Goal: Navigation & Orientation: Find specific page/section

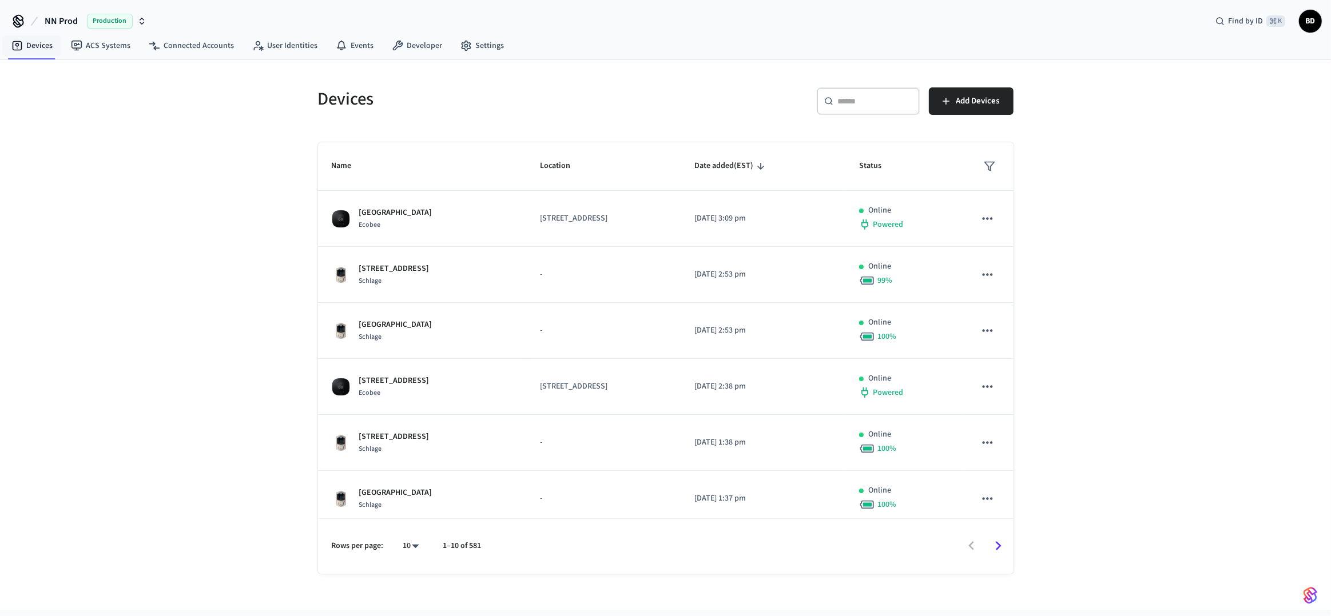
scroll to position [232, 0]
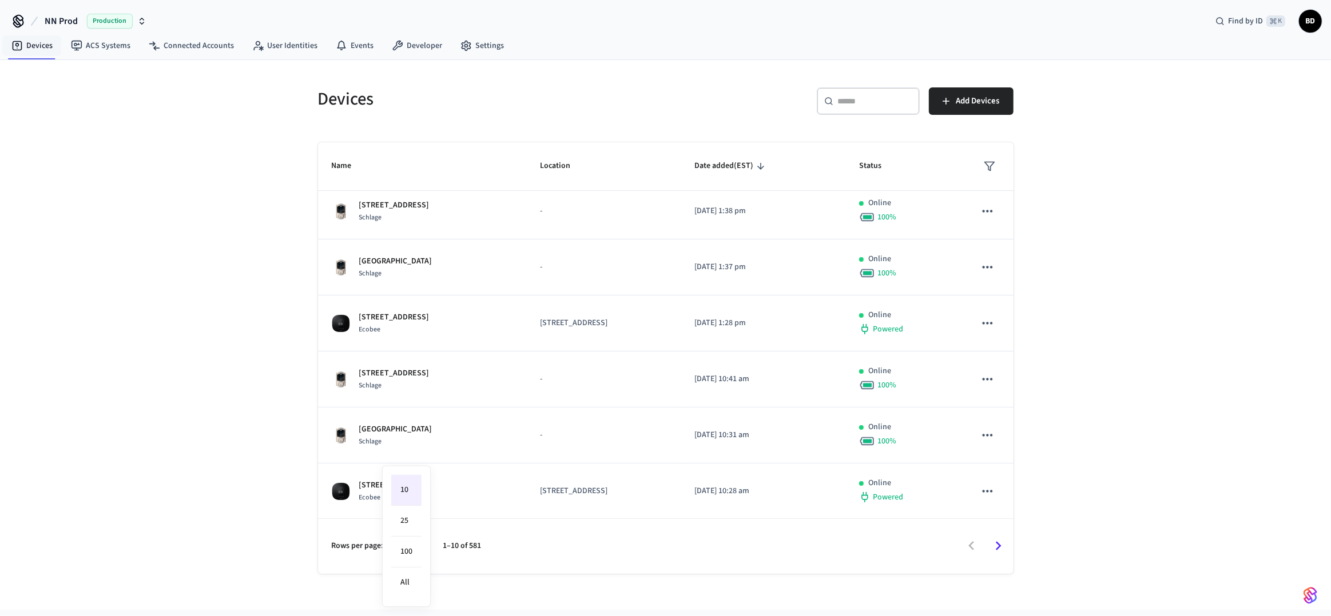
click at [411, 547] on body "NN Prod Production Find by ID ⌘ K BD Devices ACS Systems Connected Accounts Use…" at bounding box center [665, 305] width 1331 height 610
click at [409, 560] on li "100" at bounding box center [406, 552] width 30 height 31
type input "***"
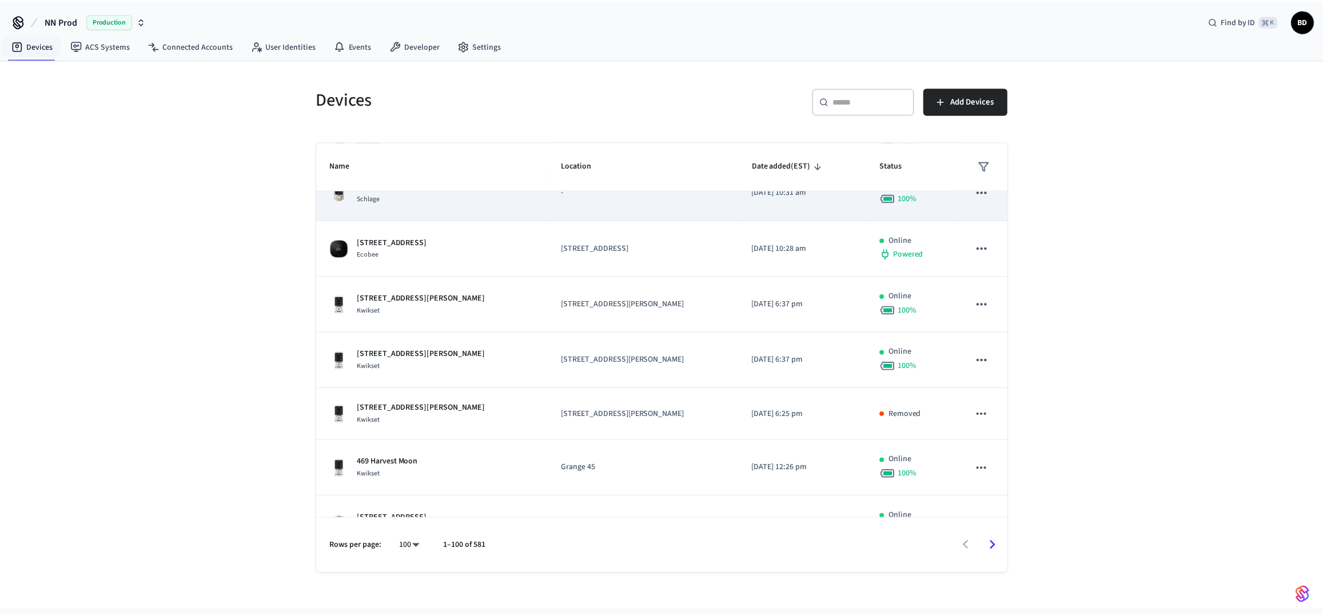
scroll to position [619, 0]
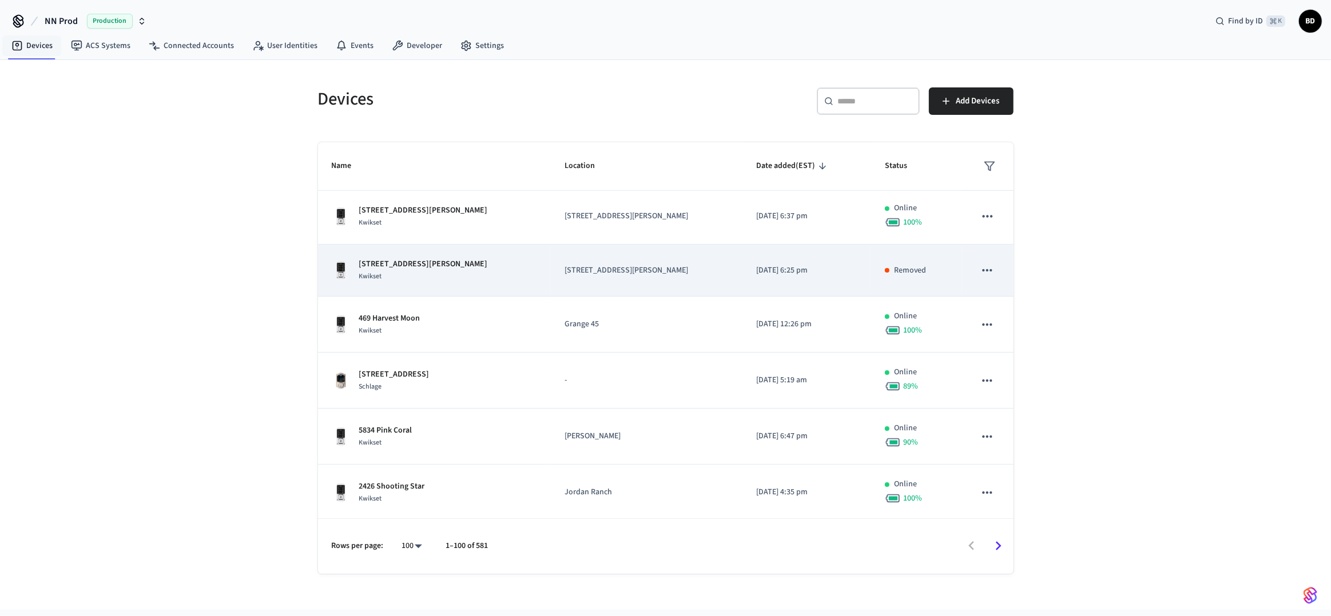
click at [616, 276] on td "[STREET_ADDRESS][PERSON_NAME]" at bounding box center [647, 271] width 192 height 52
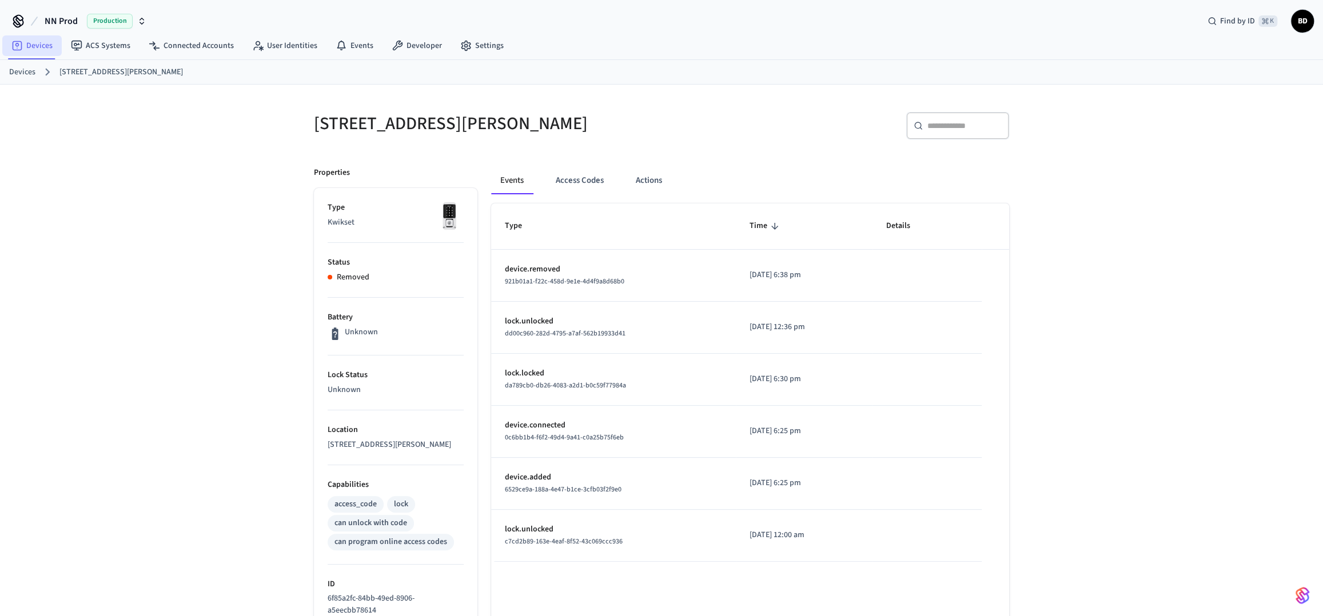
click at [27, 49] on link "Devices" at bounding box center [31, 45] width 59 height 21
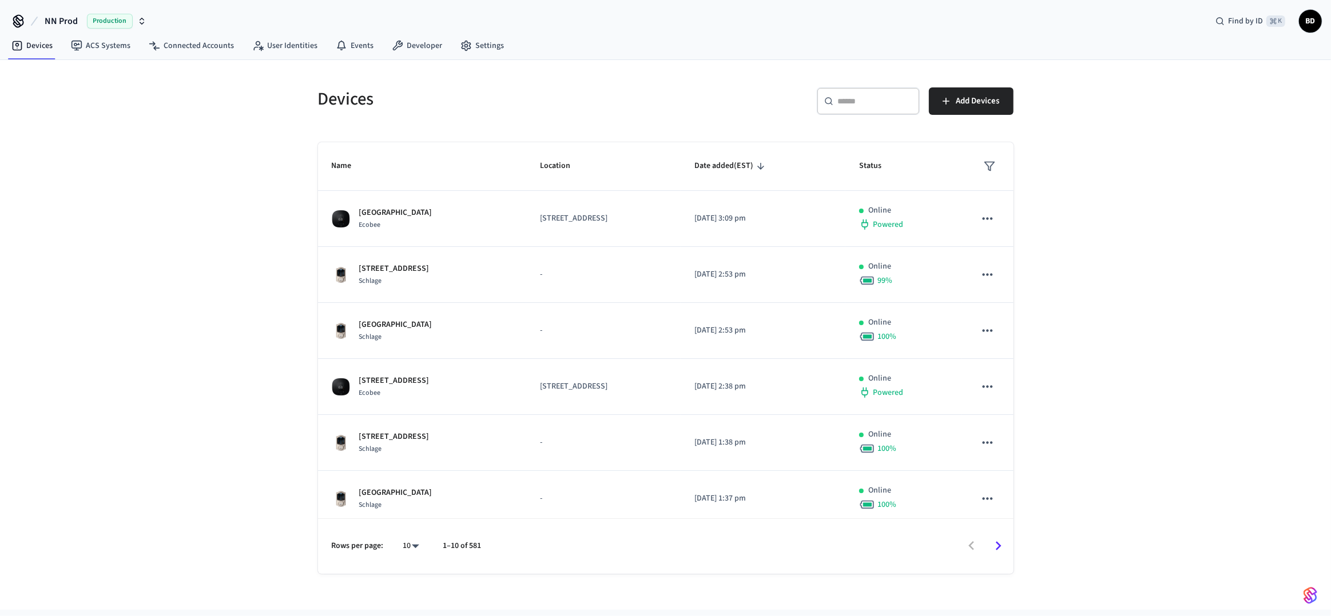
click at [417, 556] on div "10 **" at bounding box center [406, 546] width 37 height 27
click at [413, 549] on body "NN Prod Production Find by ID ⌘ K BD Devices ACS Systems Connected Accounts Use…" at bounding box center [665, 305] width 1331 height 610
click at [405, 540] on li "100" at bounding box center [406, 552] width 30 height 31
type input "***"
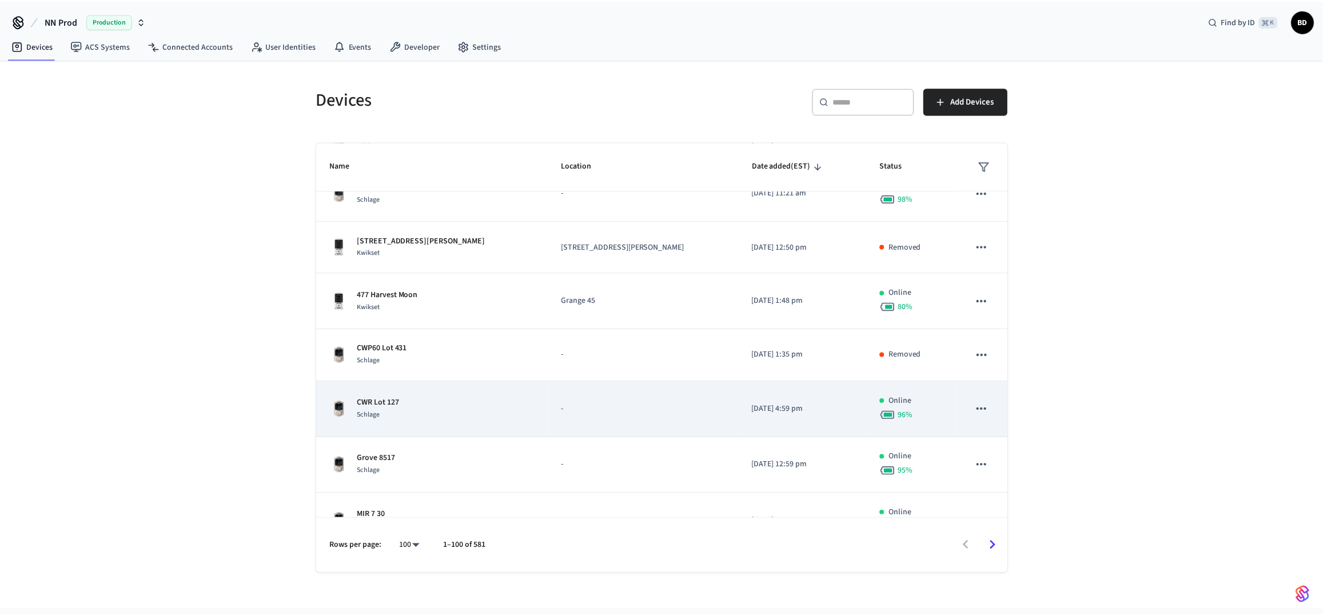
scroll to position [1980, 0]
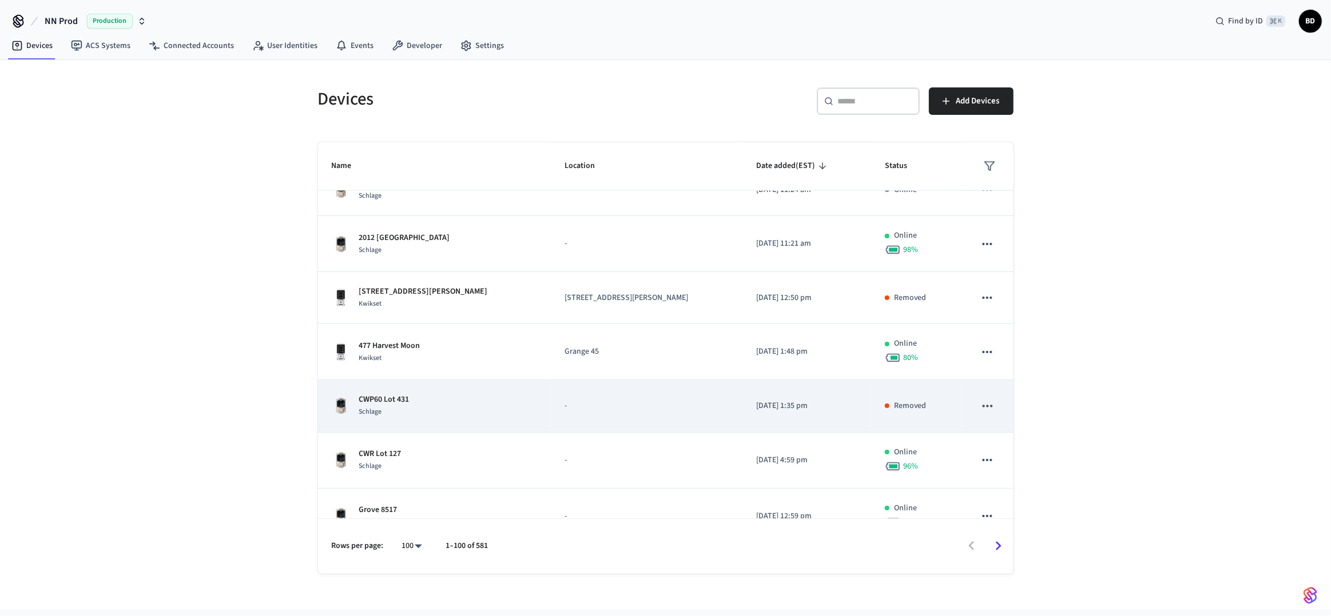
click at [734, 391] on td "-" at bounding box center [647, 406] width 192 height 52
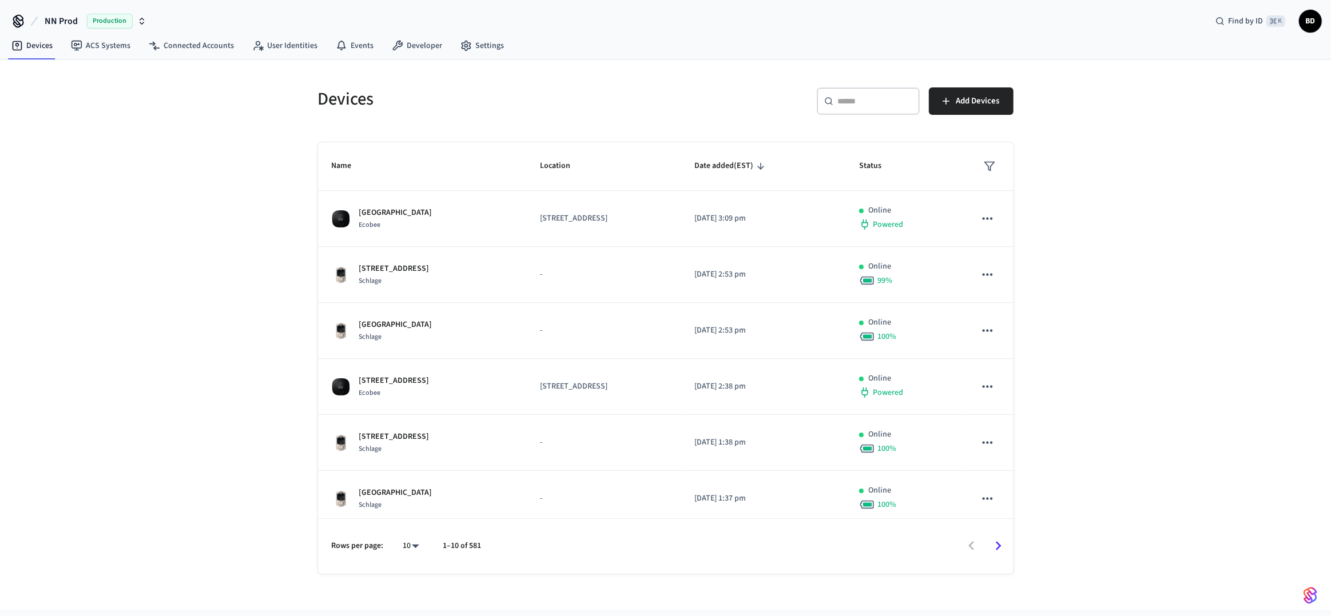
click at [415, 547] on body "NN Prod Production Find by ID ⌘ K BD Devices ACS Systems Connected Accounts Use…" at bounding box center [665, 305] width 1331 height 610
click at [412, 551] on li "100" at bounding box center [406, 552] width 30 height 31
type input "***"
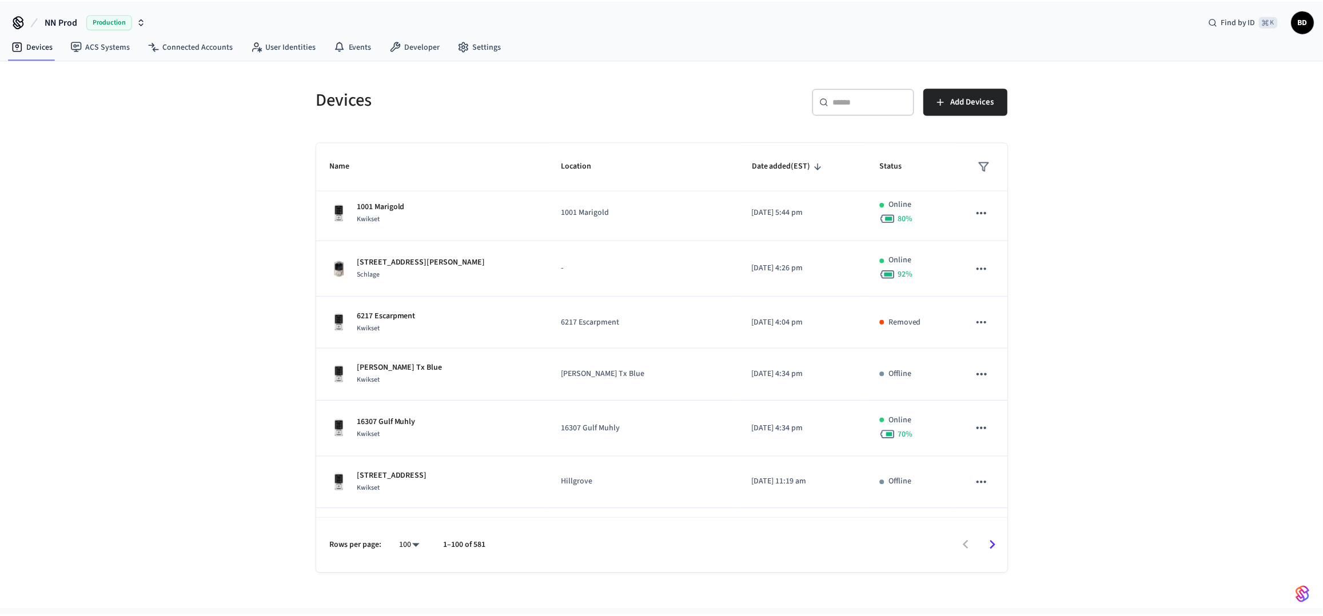
scroll to position [5077, 0]
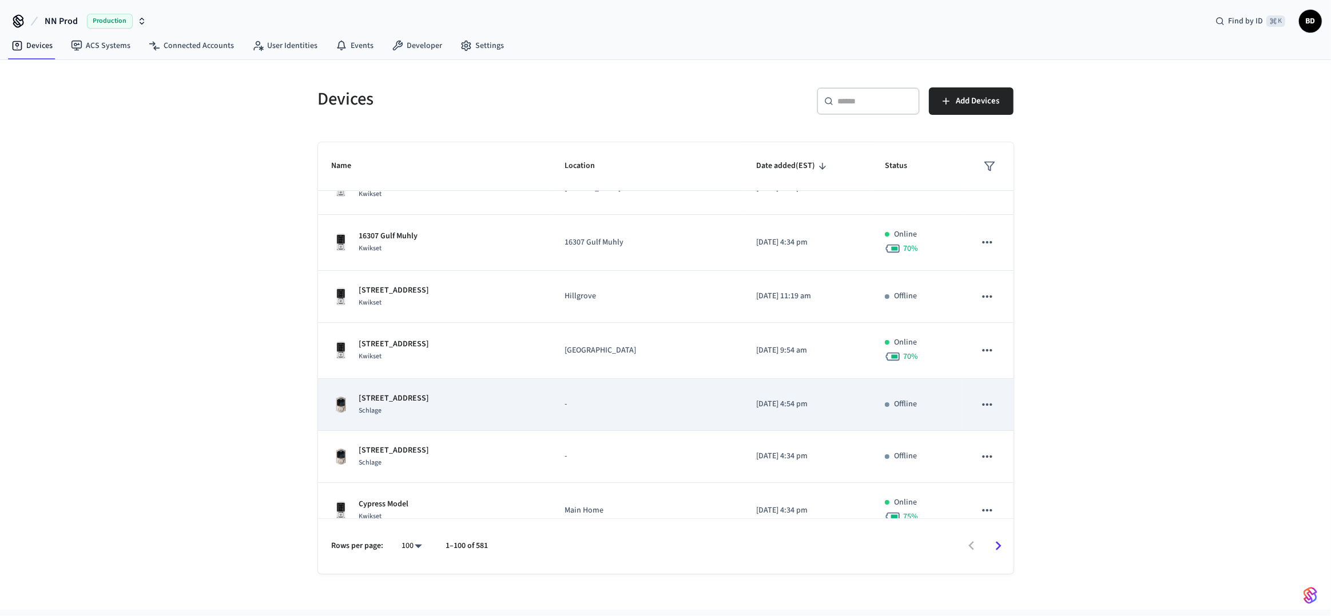
click at [611, 409] on td "-" at bounding box center [647, 405] width 192 height 52
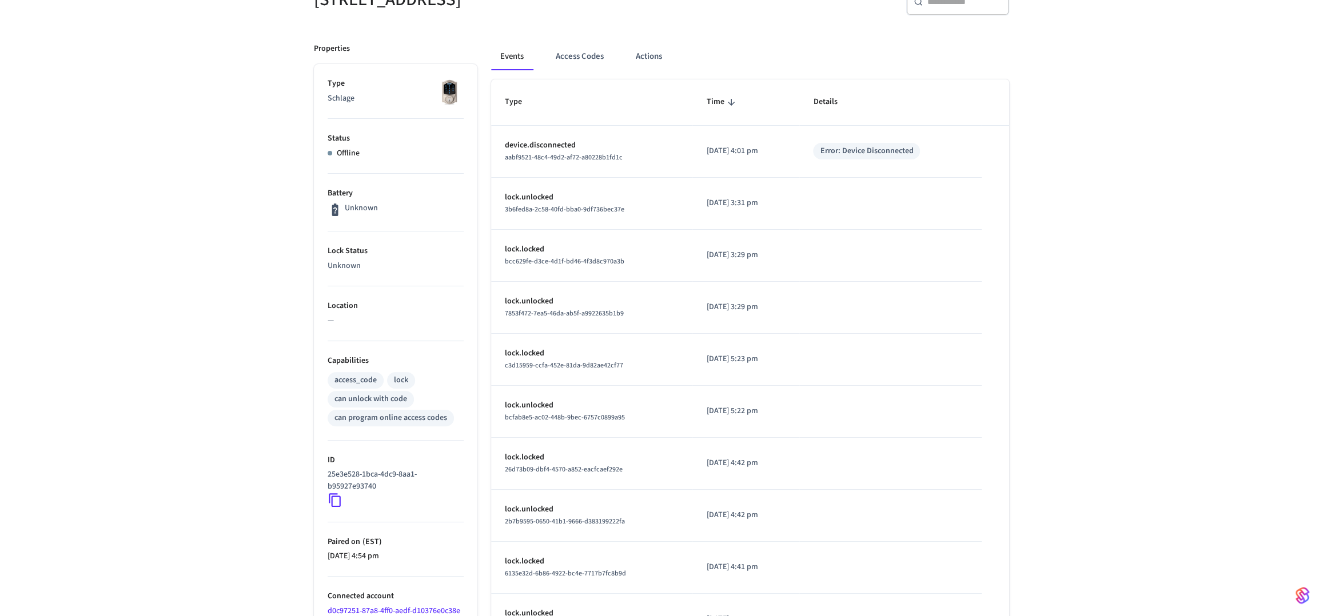
scroll to position [53, 0]
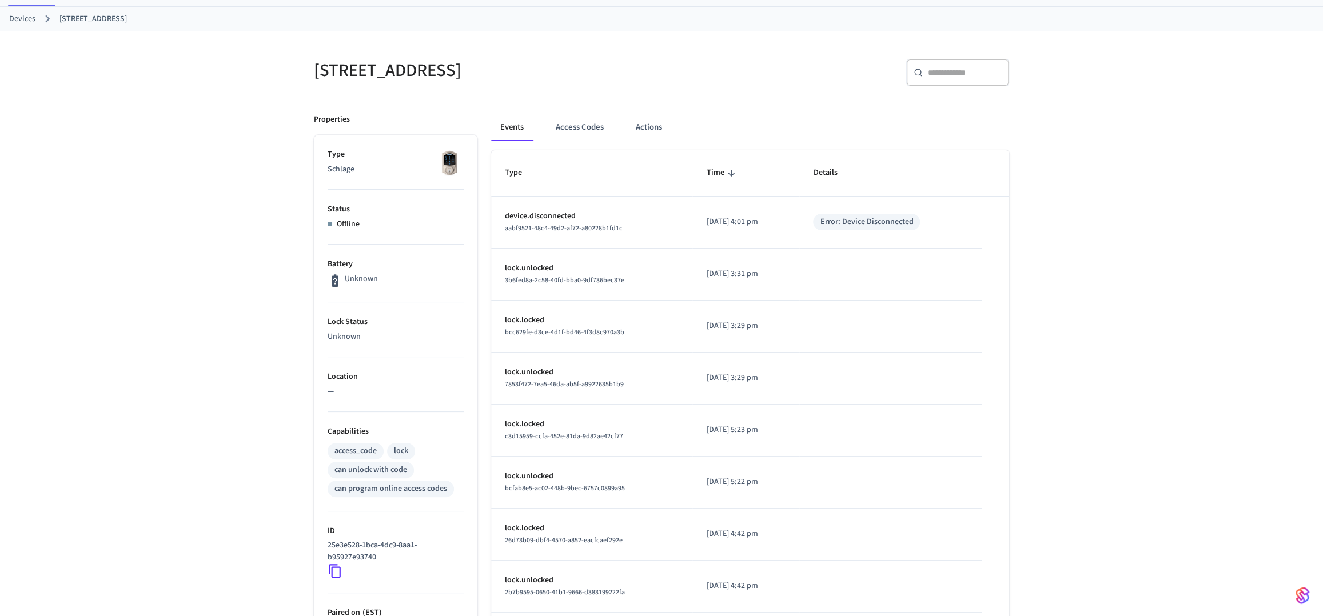
drag, startPoint x: 488, startPoint y: 71, endPoint x: 310, endPoint y: 75, distance: 177.9
click at [310, 75] on div "[STREET_ADDRESS]" at bounding box center [477, 70] width 355 height 50
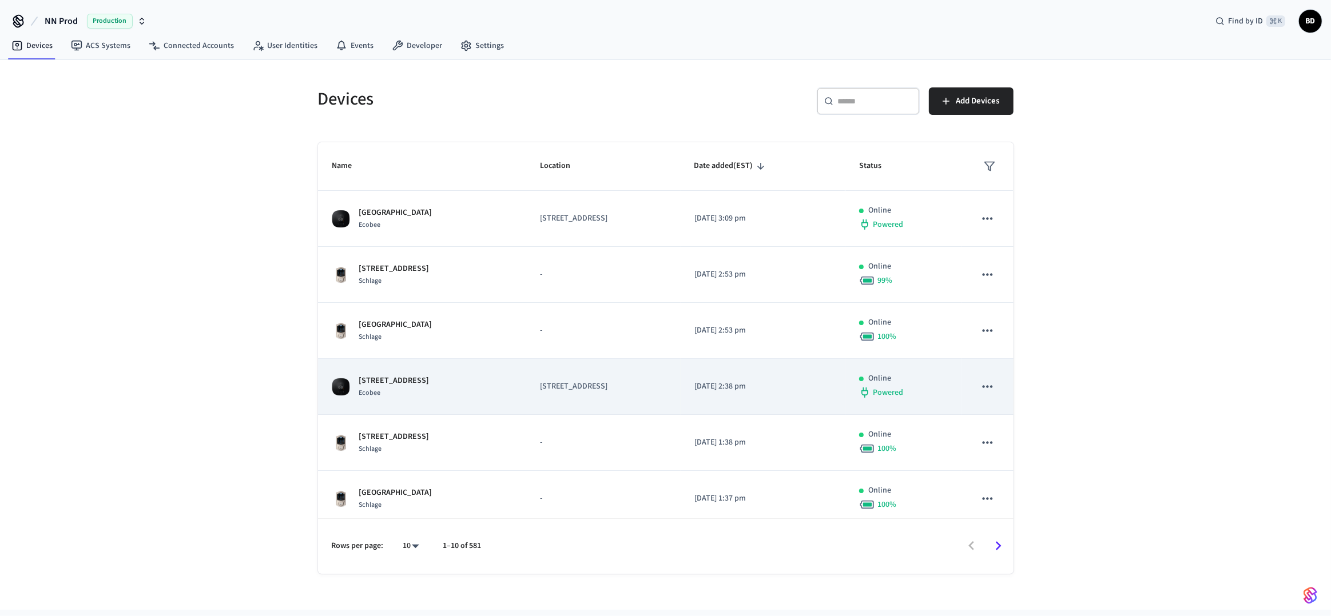
scroll to position [232, 0]
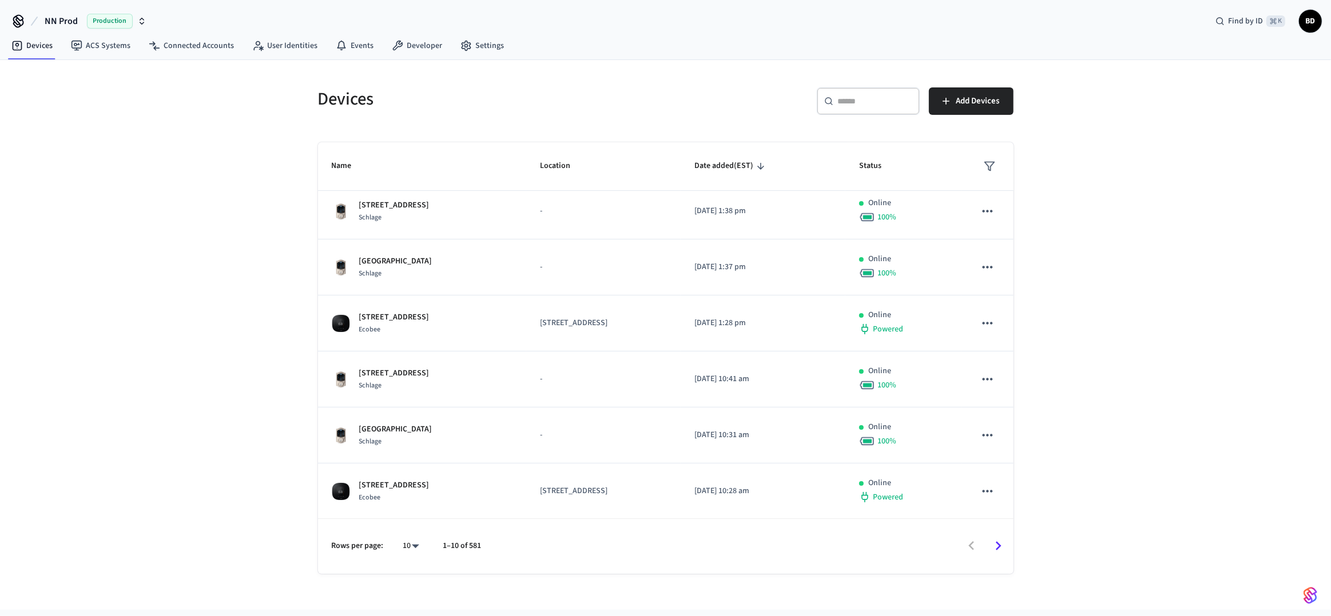
click at [407, 541] on body "NN Prod Production Find by ID ⌘ K BD Devices ACS Systems Connected Accounts Use…" at bounding box center [665, 305] width 1331 height 610
click at [415, 555] on li "100" at bounding box center [406, 552] width 30 height 31
type input "***"
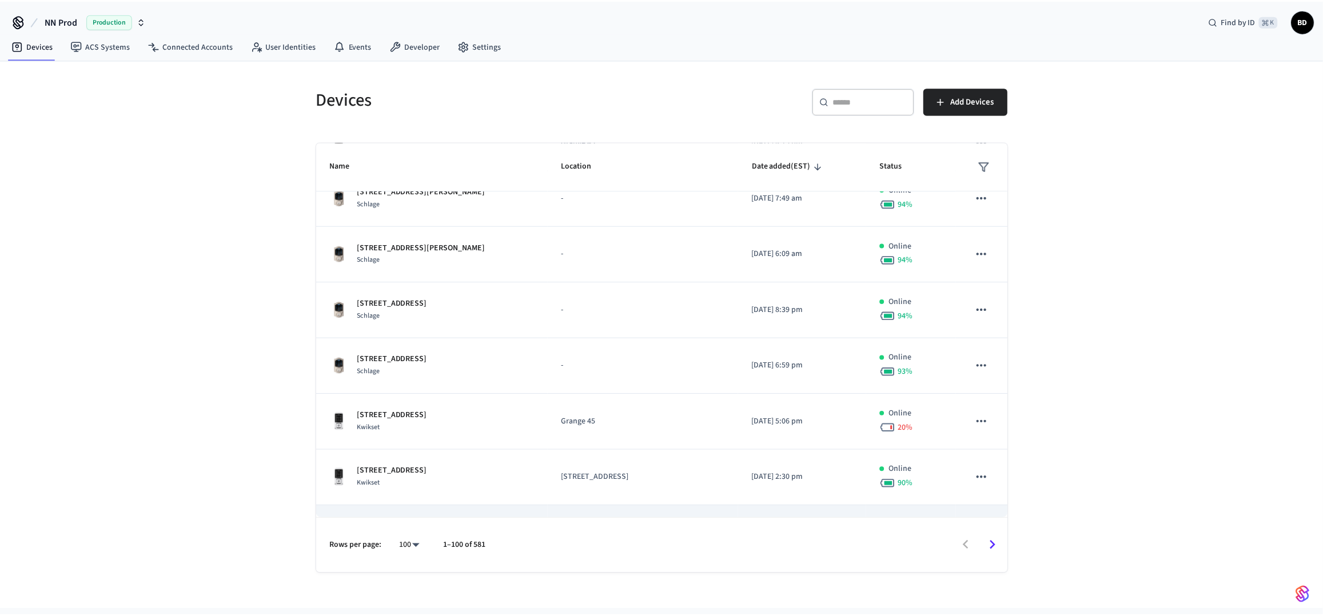
scroll to position [3889, 0]
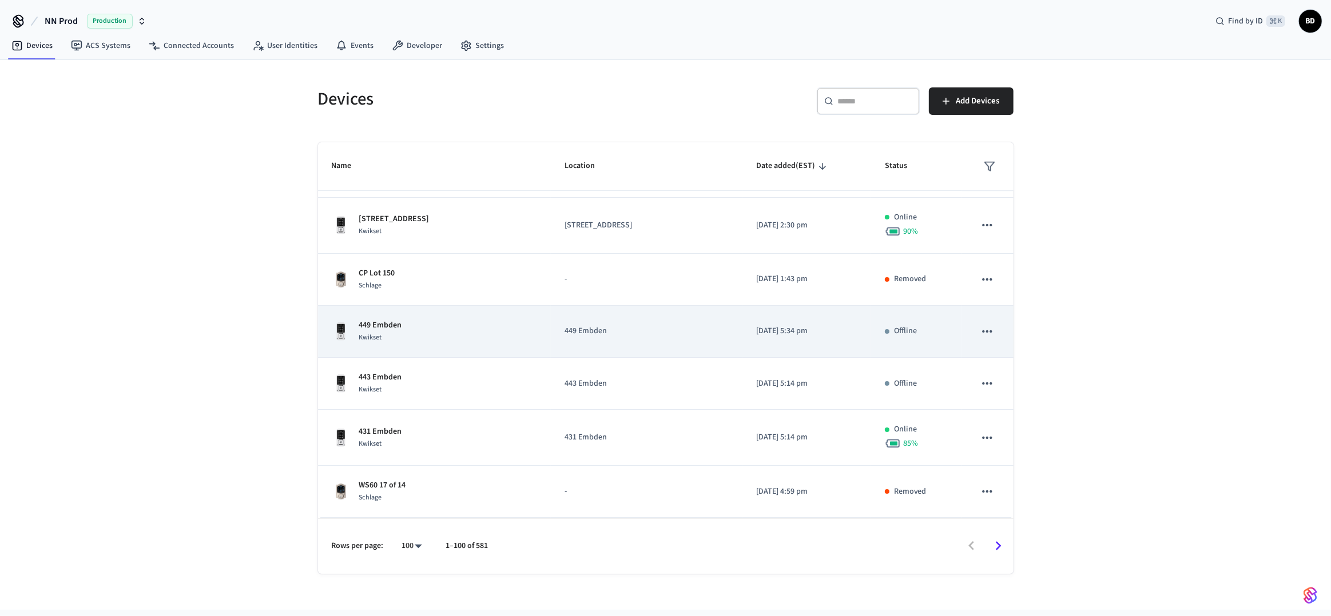
click at [584, 335] on td "449 Embden" at bounding box center [647, 332] width 192 height 52
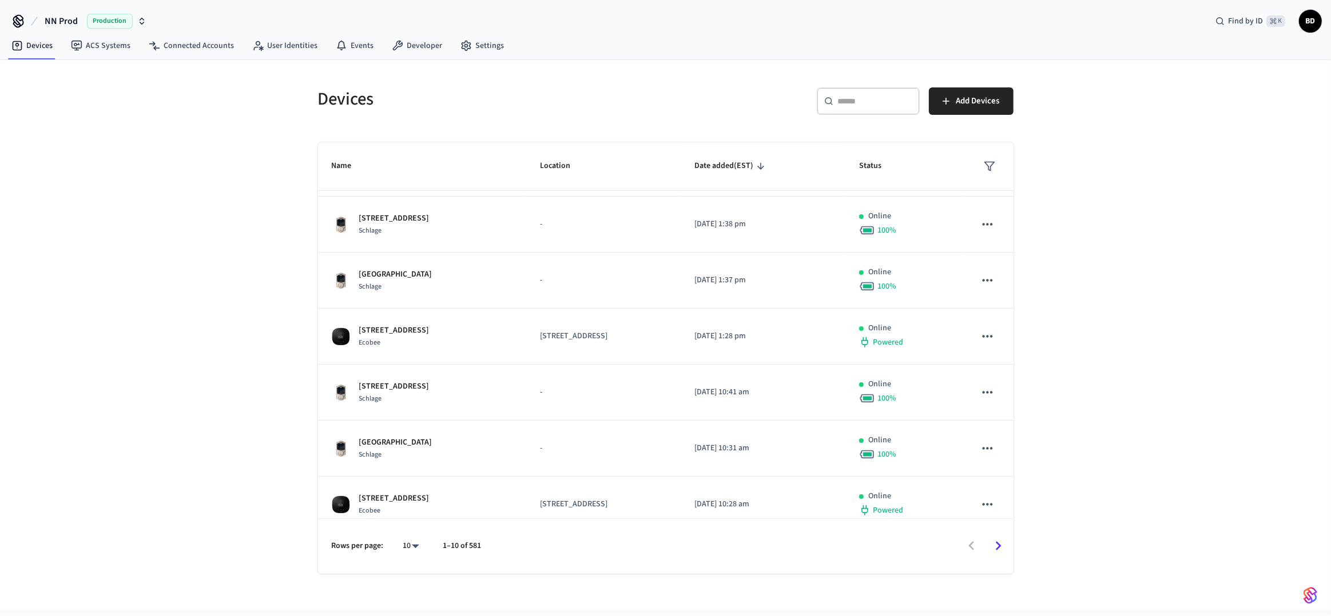
scroll to position [232, 0]
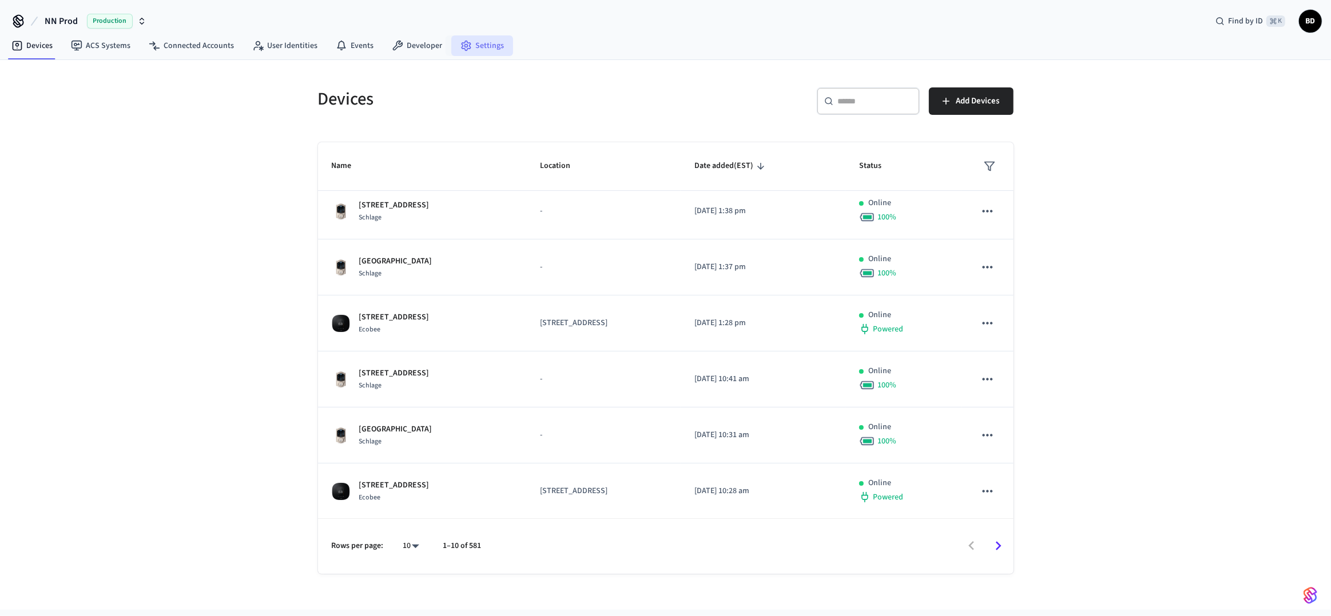
click at [467, 50] on link "Settings" at bounding box center [482, 45] width 62 height 21
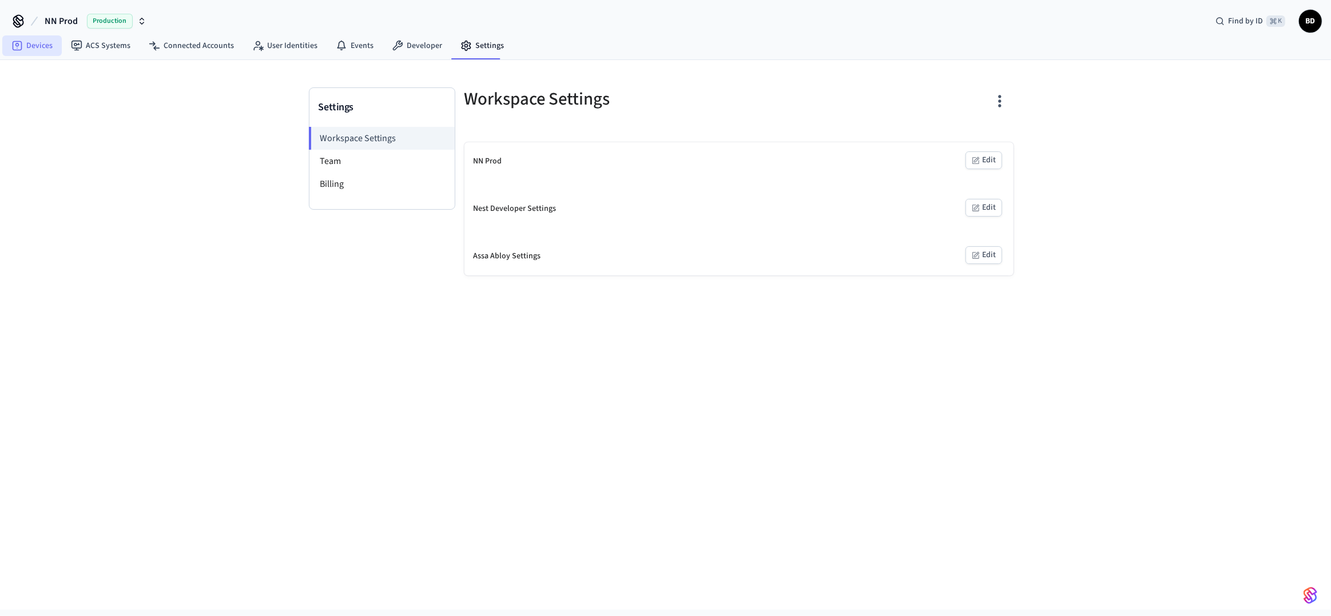
click at [39, 43] on link "Devices" at bounding box center [31, 45] width 59 height 21
